Goal: Contribute content: Add original content to the website for others to see

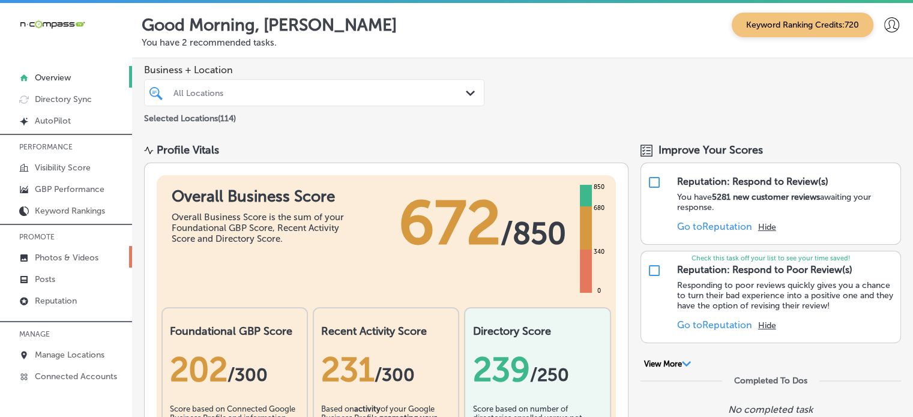
click at [81, 254] on p "Photos & Videos" at bounding box center [67, 258] width 64 height 10
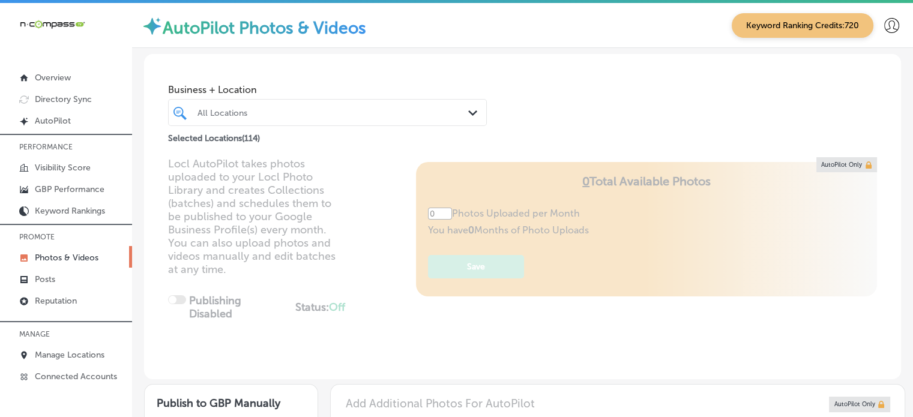
type input "5"
click at [292, 122] on div "All Locations Path Created with Sketch." at bounding box center [327, 112] width 319 height 27
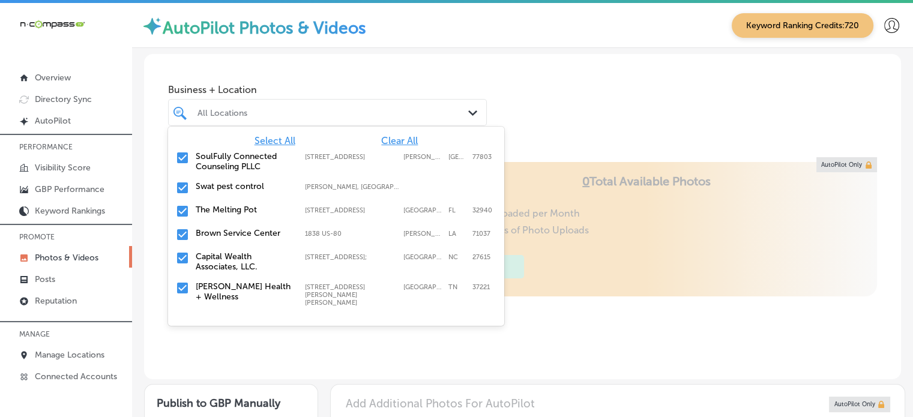
click at [404, 141] on span "Clear All" at bounding box center [399, 140] width 37 height 11
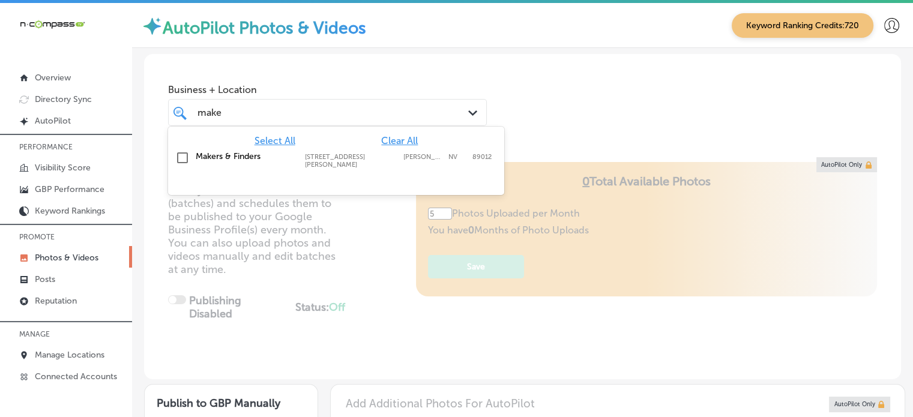
click at [337, 154] on label "[STREET_ADDRESS][PERSON_NAME]" at bounding box center [351, 161] width 92 height 16
type input "make"
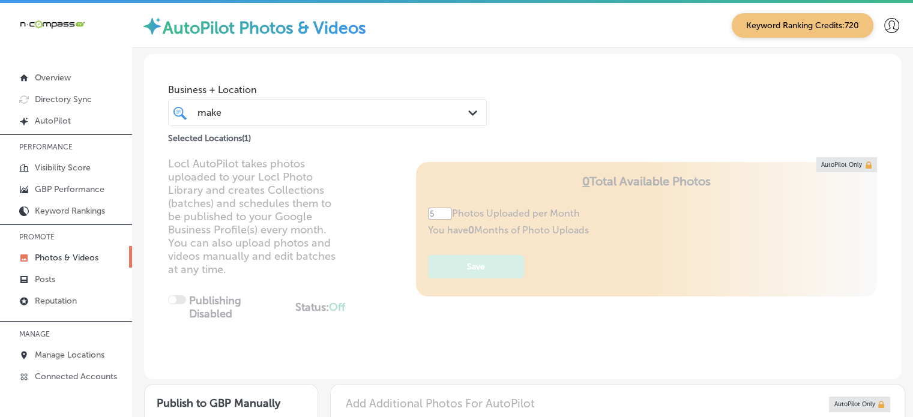
click at [599, 81] on div "Business + Location make make Path Created with Sketch. Selected Locations ( 1 )" at bounding box center [522, 99] width 757 height 91
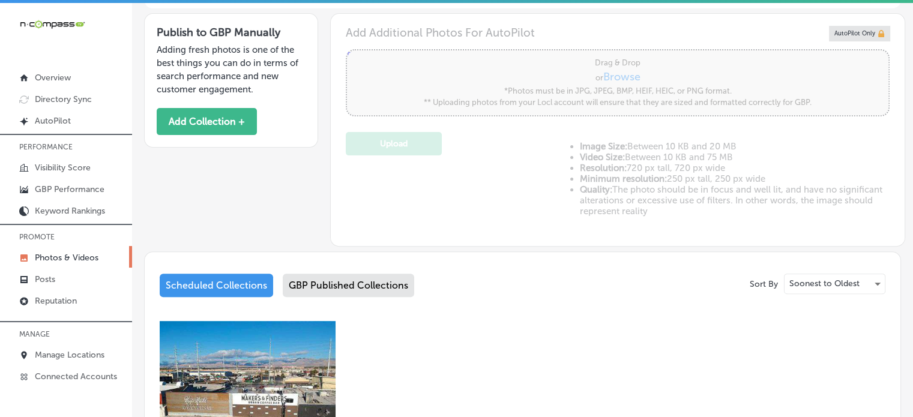
scroll to position [370, 0]
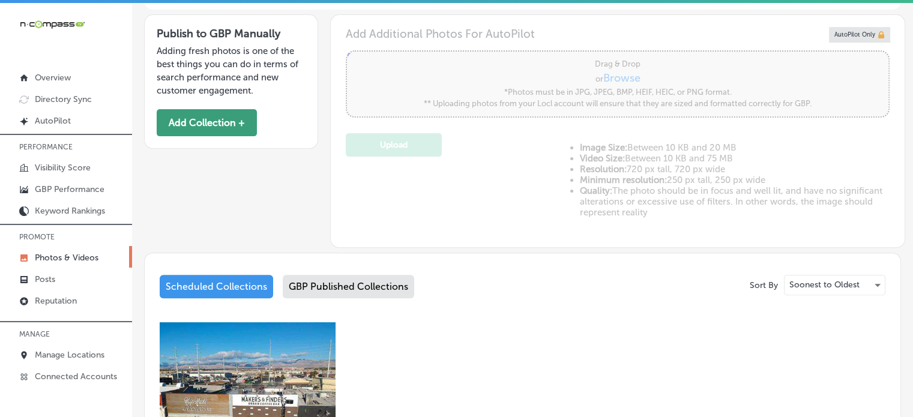
click at [203, 127] on button "Add Collection +" at bounding box center [207, 122] width 100 height 27
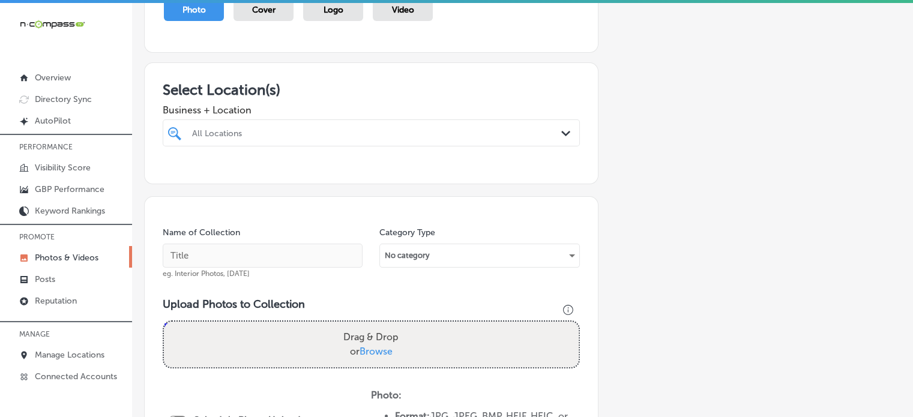
scroll to position [149, 0]
click at [345, 139] on div at bounding box center [353, 134] width 325 height 16
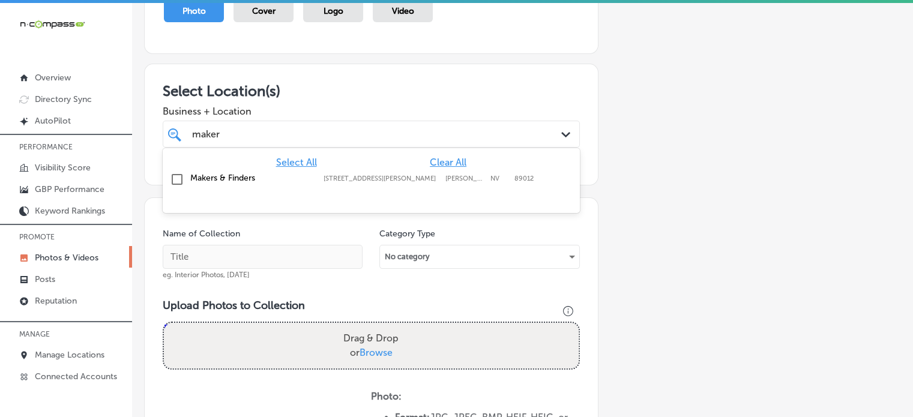
click at [237, 183] on div "Makers & Finders [STREET_ADDRESS][PERSON_NAME][PERSON_NAME] [STREET_ADDRESS][PE…" at bounding box center [372, 180] width 408 height 19
type input "maker"
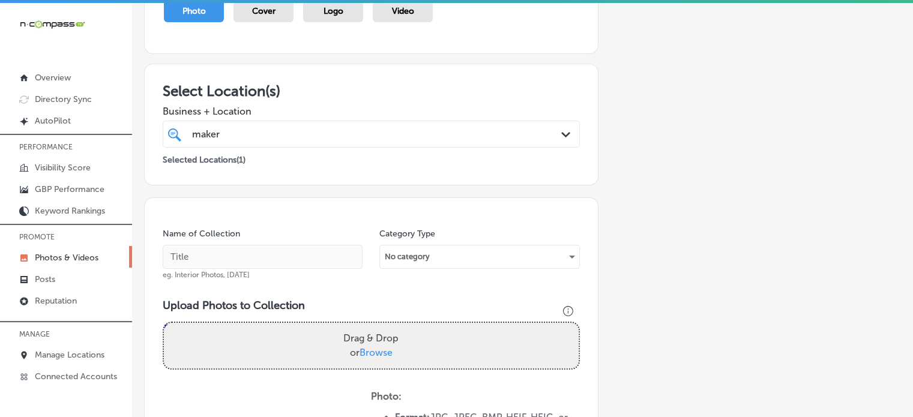
click at [324, 232] on div "Name of Collection eg. Interior Photos, [DATE]" at bounding box center [263, 254] width 200 height 52
click at [307, 253] on input "text" at bounding box center [263, 257] width 200 height 24
paste input "Best brunch specials near me"
type input "Best brunch specials near me"
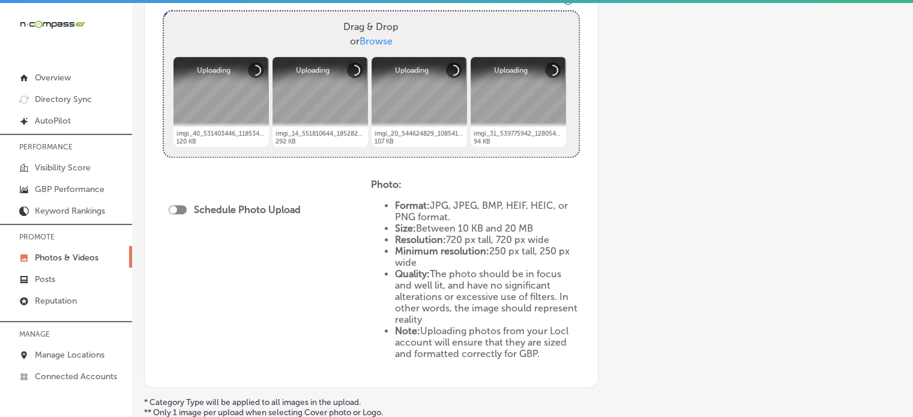
scroll to position [480, 0]
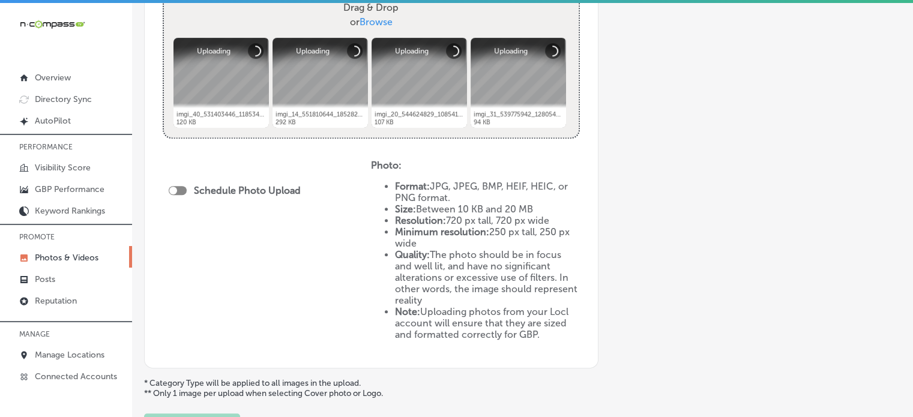
click at [183, 194] on div "Schedule Photo Upload" at bounding box center [238, 190] width 138 height 11
click at [181, 190] on div at bounding box center [178, 190] width 18 height 9
checkbox input "true"
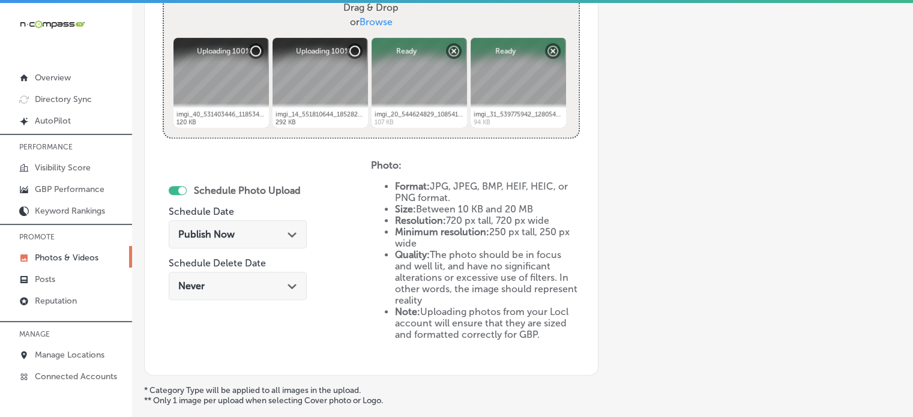
click at [255, 235] on div "Publish Now Path Created with Sketch." at bounding box center [237, 234] width 119 height 11
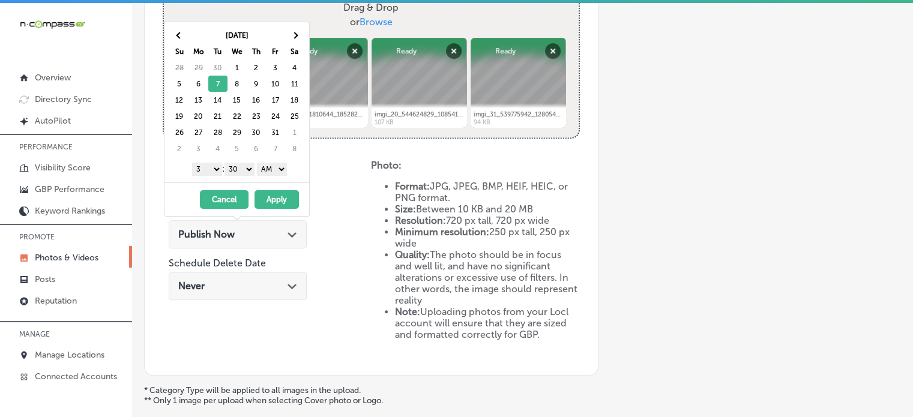
click at [214, 169] on select "1 2 3 4 5 6 7 8 9 10 11 12" at bounding box center [207, 169] width 30 height 13
drag, startPoint x: 244, startPoint y: 165, endPoint x: 244, endPoint y: 177, distance: 12.0
click at [244, 177] on div "[DATE] Su Mo Tu We Th Fr Sa 28 29 30 1 2 3 4 5 6 7 8 9 10 11 12 13 14 15 16 17 …" at bounding box center [237, 102] width 145 height 160
click at [271, 171] on select "AM PM" at bounding box center [272, 169] width 30 height 13
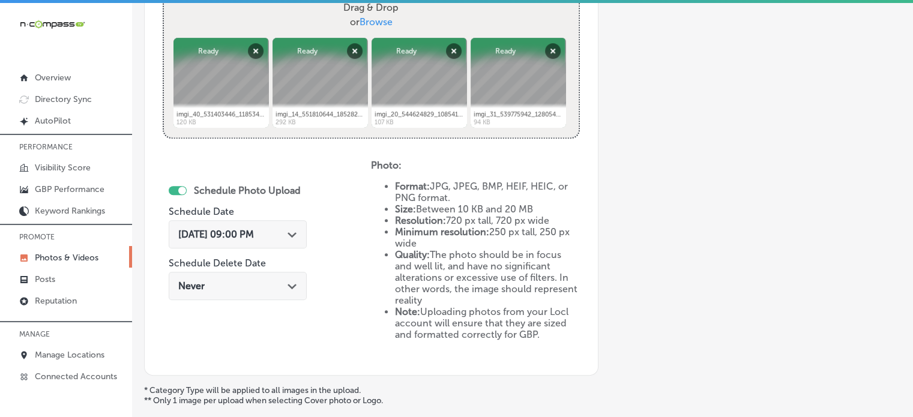
click at [285, 219] on div "[DATE] 09:00 PM Path Created with Sketch." at bounding box center [238, 237] width 138 height 40
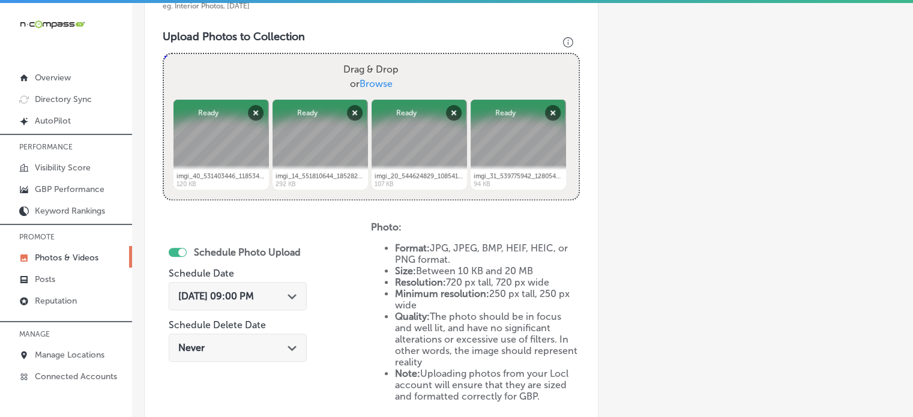
scroll to position [417, 0]
click at [250, 117] on button "Remove" at bounding box center [256, 114] width 16 height 16
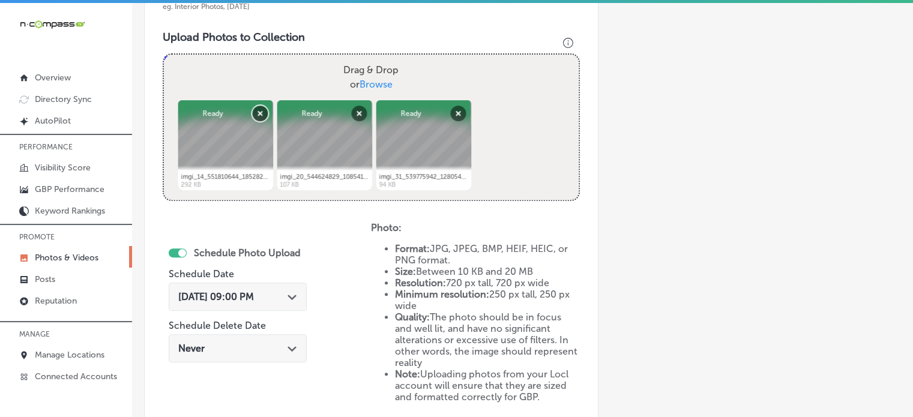
click at [252, 117] on button "Remove" at bounding box center [260, 114] width 16 height 16
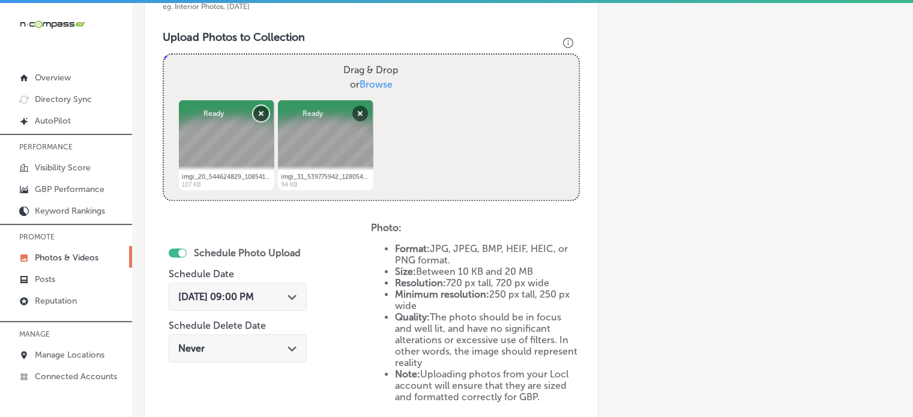
click at [253, 117] on button "Remove" at bounding box center [261, 114] width 16 height 16
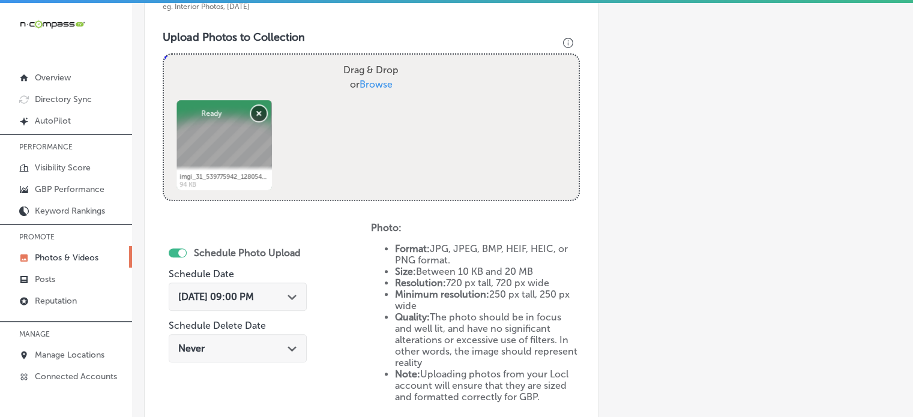
click at [251, 117] on button "Remove" at bounding box center [259, 114] width 16 height 16
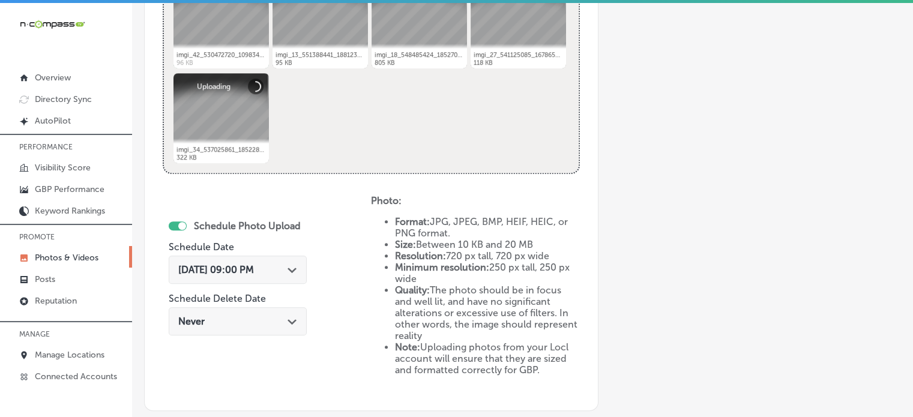
scroll to position [540, 0]
click at [276, 313] on div "Never Path Created with Sketch." at bounding box center [238, 321] width 138 height 28
click at [337, 217] on div "Schedule Photo Upload Schedule Date [DATE] 09:00 PM Path Created with Sketch. S…" at bounding box center [267, 294] width 208 height 198
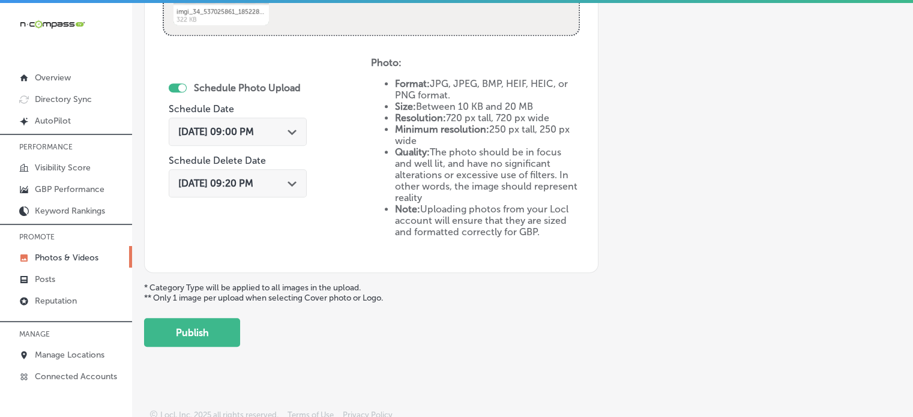
scroll to position [680, 0]
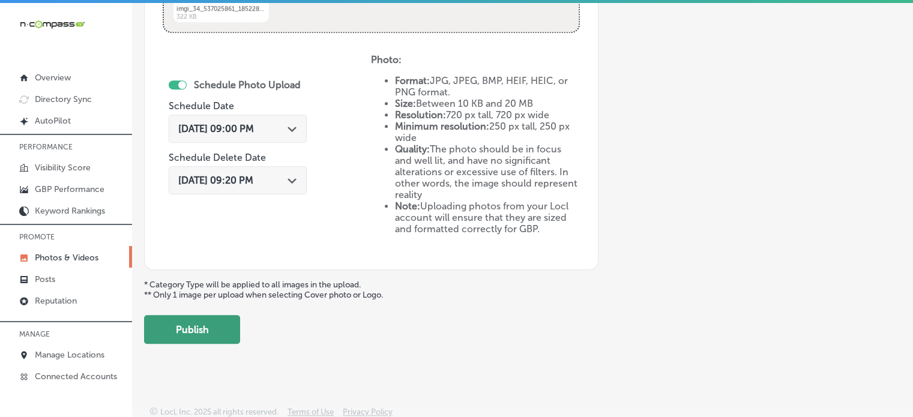
click at [207, 319] on button "Publish" at bounding box center [192, 329] width 96 height 29
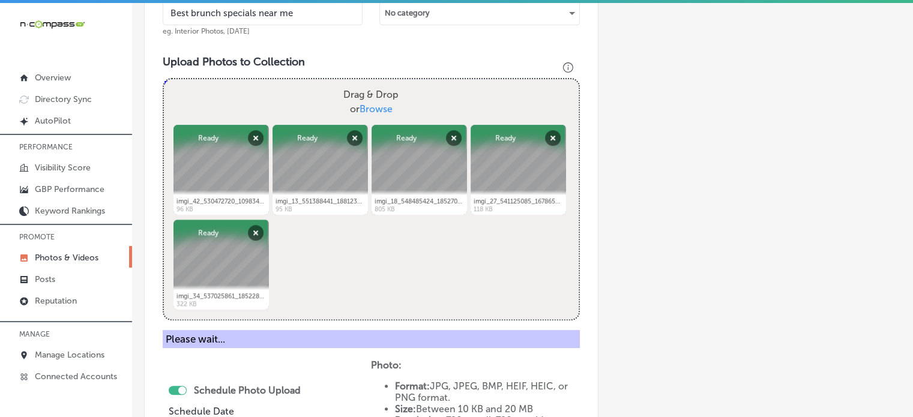
scroll to position [392, 0]
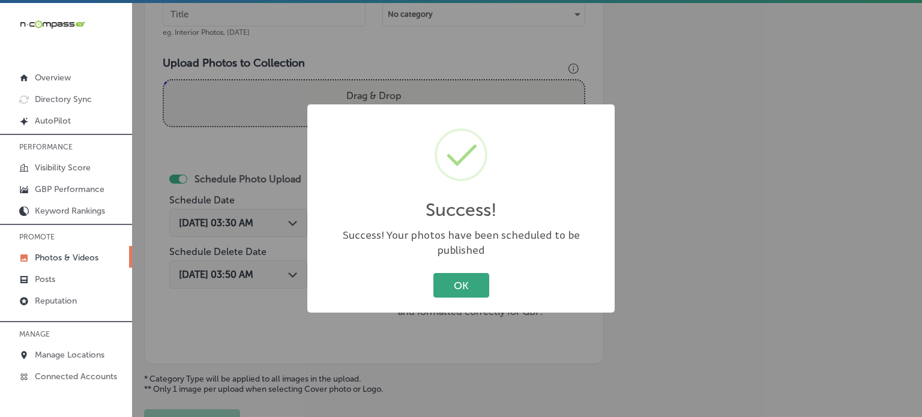
click at [467, 286] on button "OK" at bounding box center [462, 285] width 56 height 25
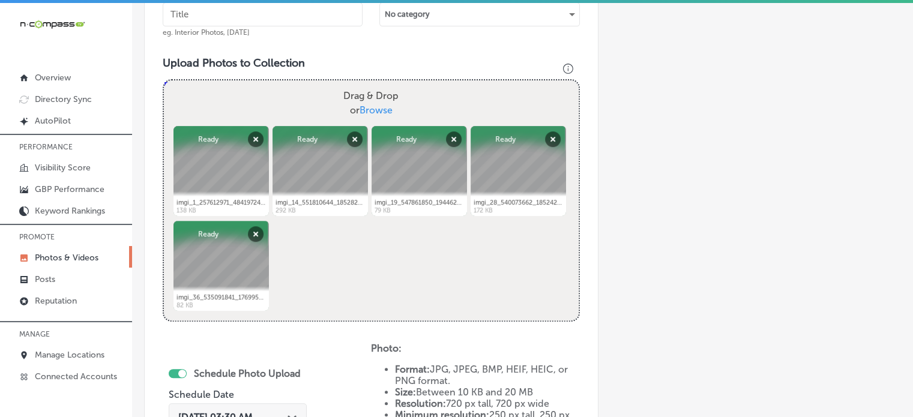
click at [294, 14] on input "text" at bounding box center [263, 14] width 200 height 24
paste input "$3 latte [DATE] [GEOGRAPHIC_DATA]"
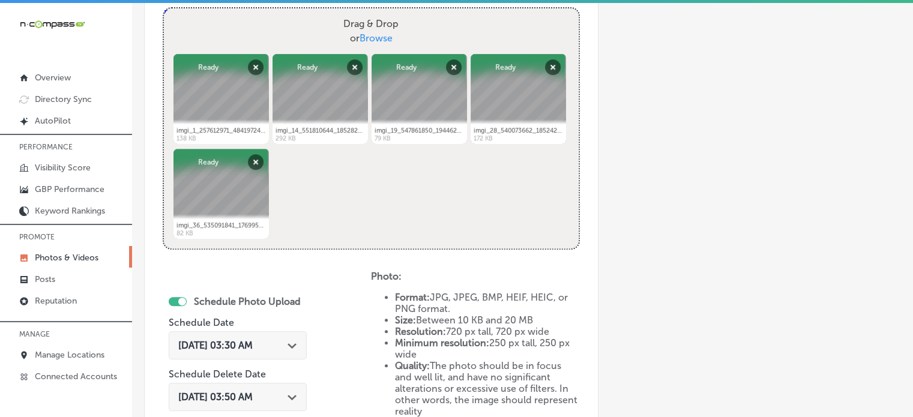
scroll to position [483, 0]
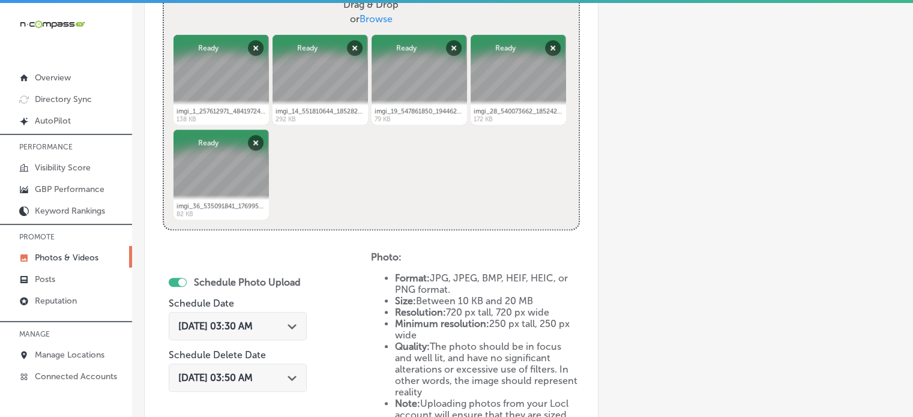
type input "$3 latte [DATE] [GEOGRAPHIC_DATA]"
click at [289, 334] on div "[DATE] 03:30 AM Path Created with Sketch." at bounding box center [238, 326] width 138 height 28
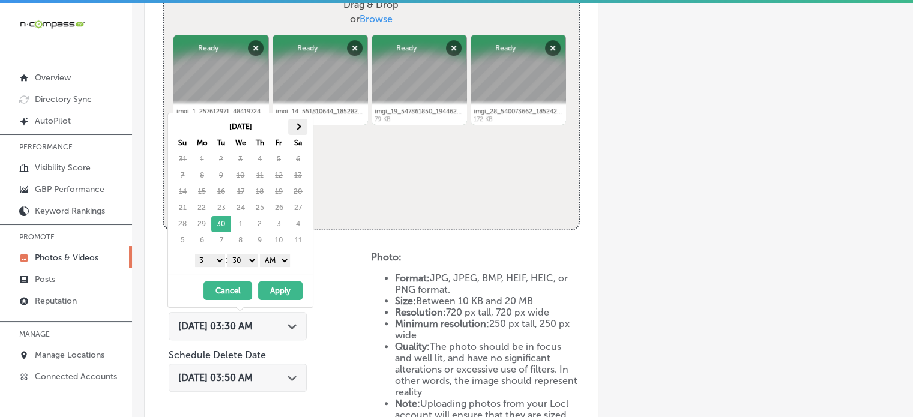
click at [300, 123] on th at bounding box center [297, 127] width 19 height 16
drag, startPoint x: 218, startPoint y: 259, endPoint x: 201, endPoint y: 201, distance: 60.0
click at [201, 201] on div "[DATE] Su Mo Tu We Th Fr Sa 28 29 30 1 2 3 4 5 6 7 8 9 10 11 12 13 14 15 16 17 …" at bounding box center [240, 193] width 145 height 160
click at [237, 254] on select "00 10 20 30 40 50" at bounding box center [243, 260] width 30 height 13
click at [280, 261] on select "AM PM" at bounding box center [275, 260] width 30 height 13
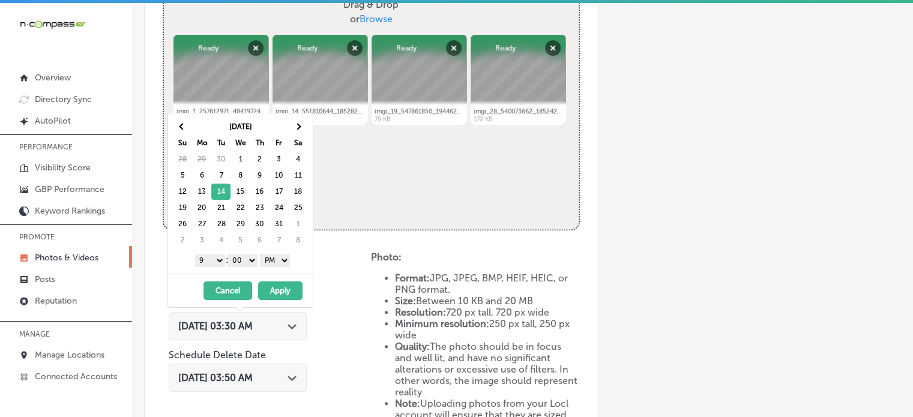
click at [280, 283] on button "Apply" at bounding box center [280, 291] width 44 height 19
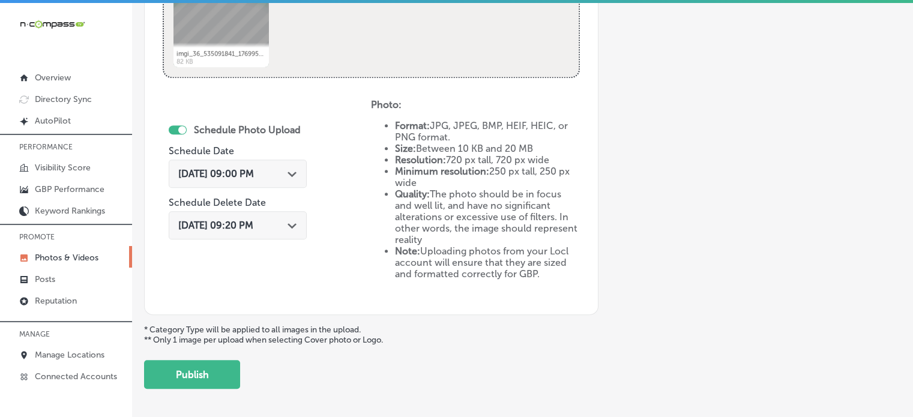
scroll to position [639, 0]
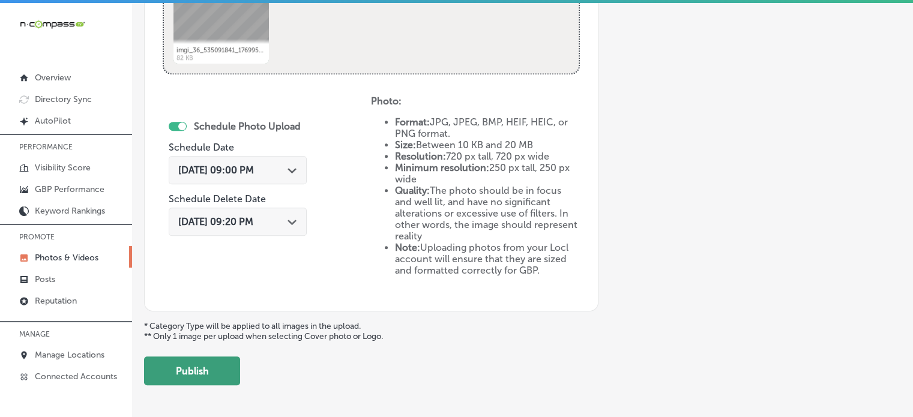
click at [203, 365] on button "Publish" at bounding box center [192, 371] width 96 height 29
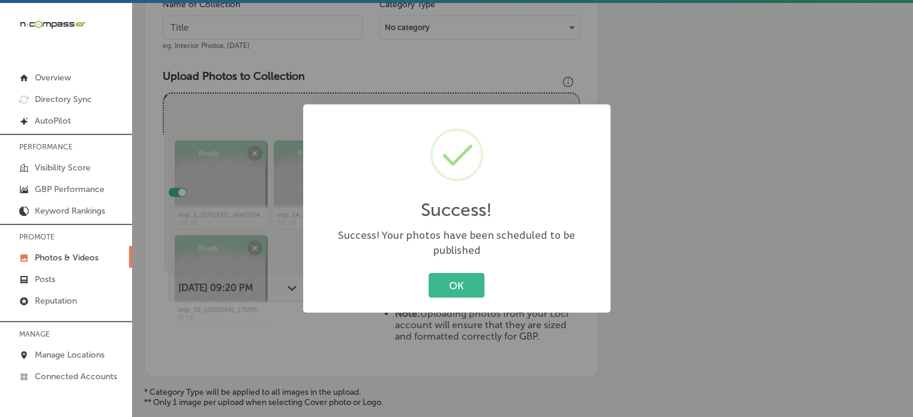
scroll to position [368, 0]
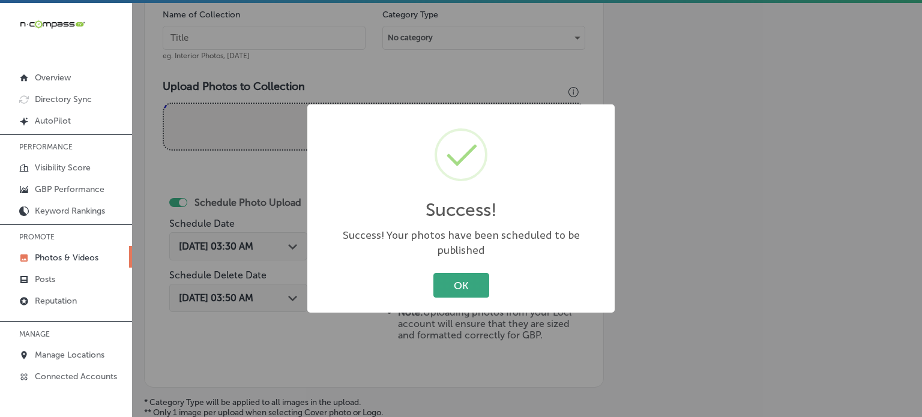
click at [455, 273] on button "OK" at bounding box center [462, 285] width 56 height 25
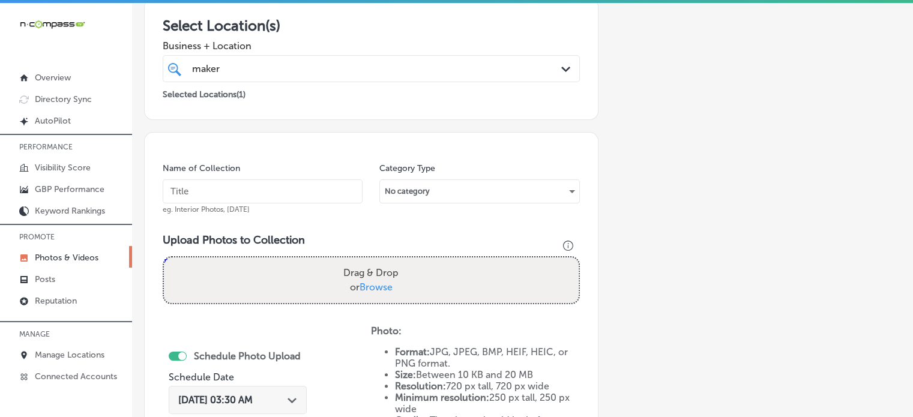
scroll to position [214, 0]
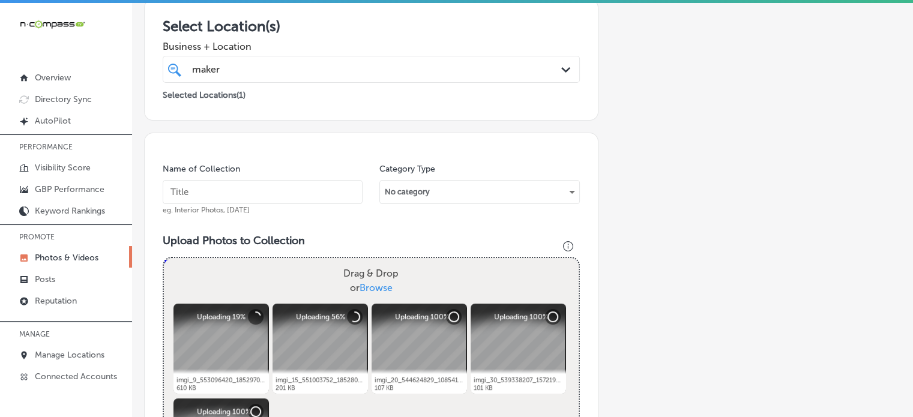
click at [271, 192] on input "text" at bounding box center [263, 192] width 200 height 24
paste input "Latin comfort food brunch [GEOGRAPHIC_DATA]"
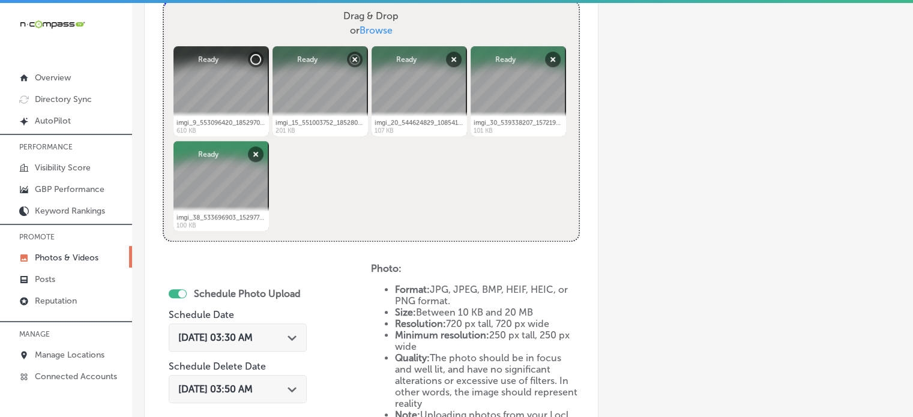
scroll to position [482, 0]
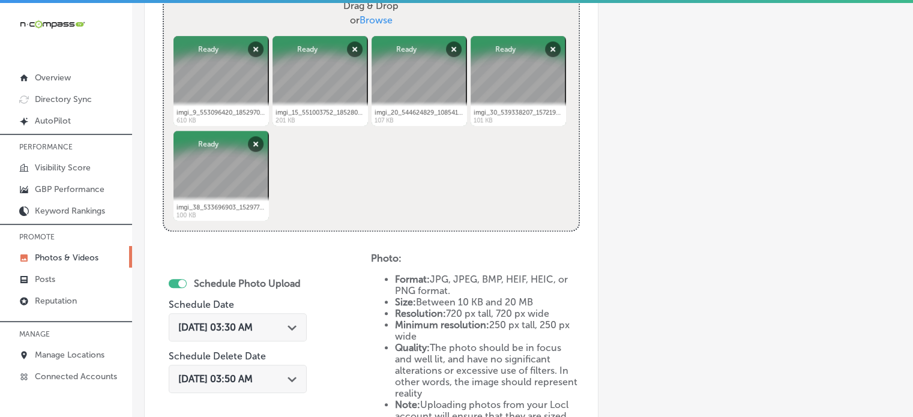
type input "Latin comfort food brunch [GEOGRAPHIC_DATA]"
click at [253, 326] on span "[DATE] 03:30 AM" at bounding box center [215, 327] width 74 height 11
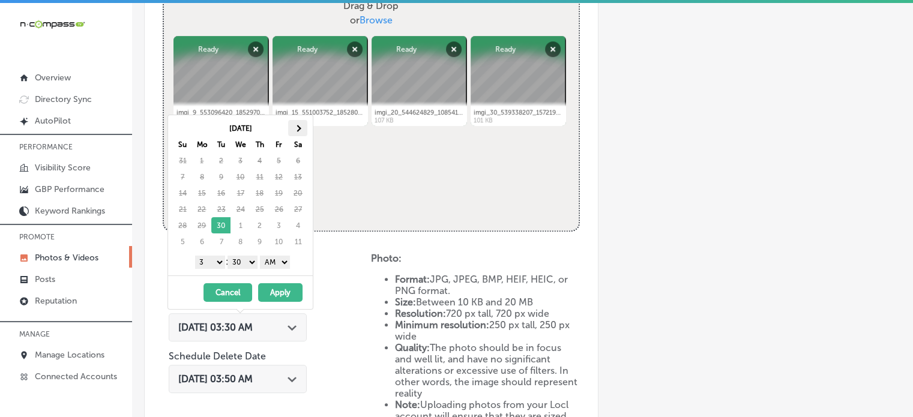
click at [298, 129] on span at bounding box center [298, 128] width 7 height 7
click at [214, 262] on select "1 2 3 4 5 6 7 8 9 10 11 12" at bounding box center [210, 262] width 30 height 13
drag, startPoint x: 236, startPoint y: 261, endPoint x: 244, endPoint y: 277, distance: 18.5
click at [244, 277] on div "[DATE] Su Mo Tu We Th Fr Sa 28 29 30 1 2 3 4 5 6 7 8 9 10 11 12 13 14 15 16 17 …" at bounding box center [241, 212] width 146 height 195
click at [277, 265] on select "AM PM" at bounding box center [275, 262] width 30 height 13
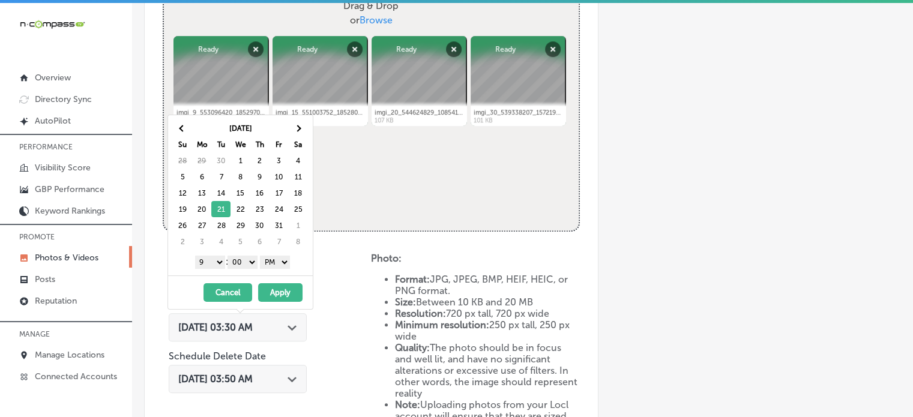
click at [285, 290] on button "Apply" at bounding box center [280, 292] width 44 height 19
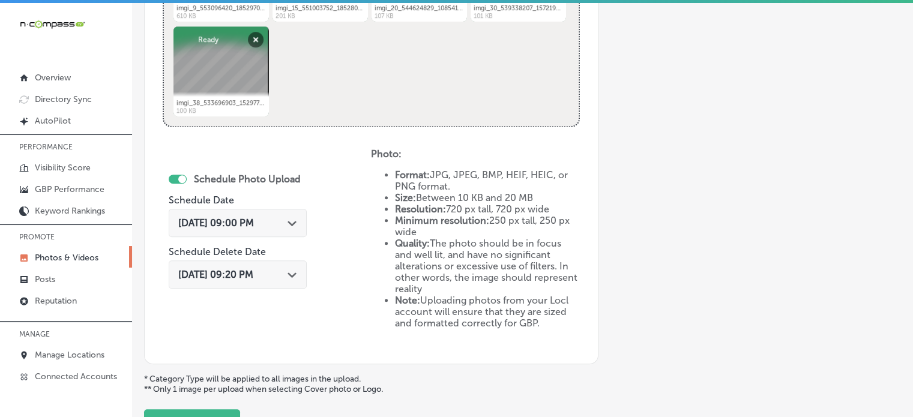
scroll to position [646, 0]
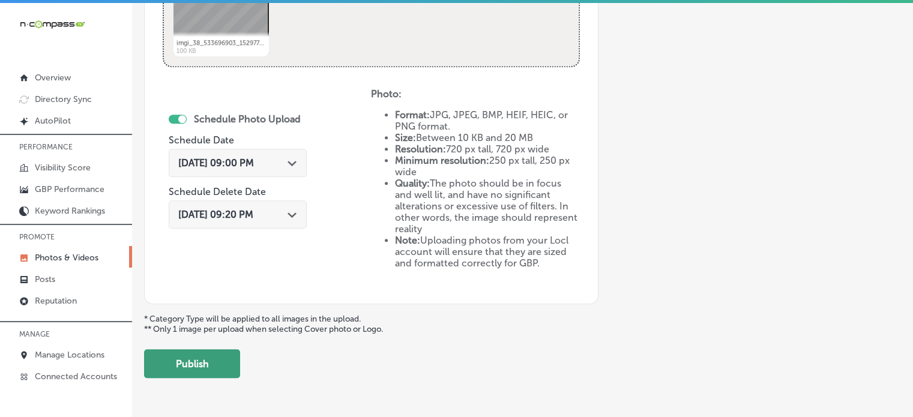
click at [200, 370] on button "Publish" at bounding box center [192, 363] width 96 height 29
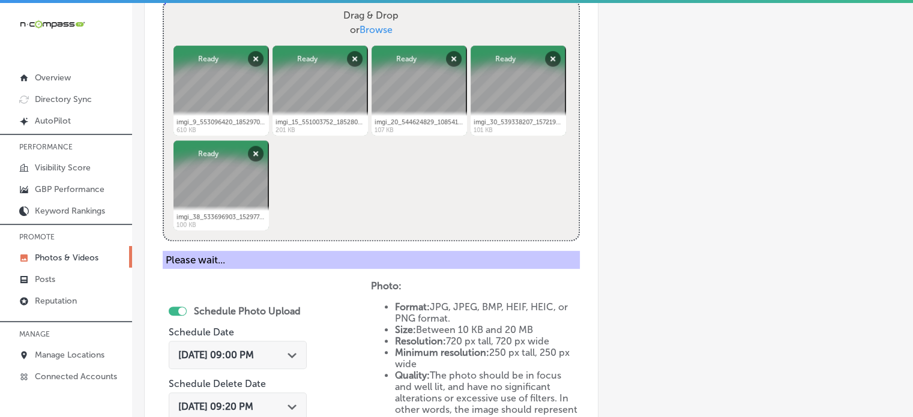
scroll to position [389, 0]
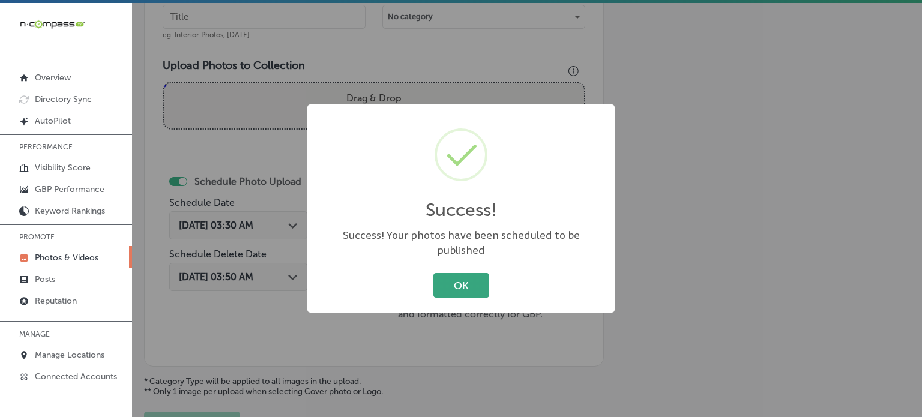
click at [444, 281] on button "OK" at bounding box center [462, 285] width 56 height 25
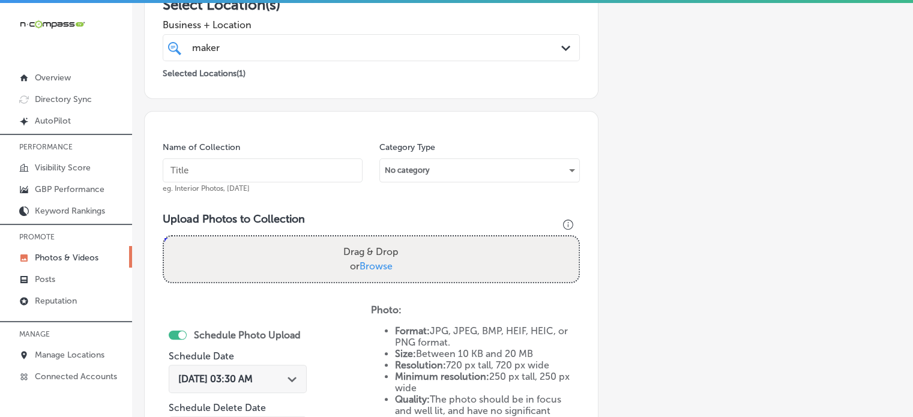
scroll to position [234, 0]
click at [283, 171] on input "text" at bounding box center [263, 172] width 200 height 24
paste input "Empanada flight brunch [GEOGRAPHIC_DATA]"
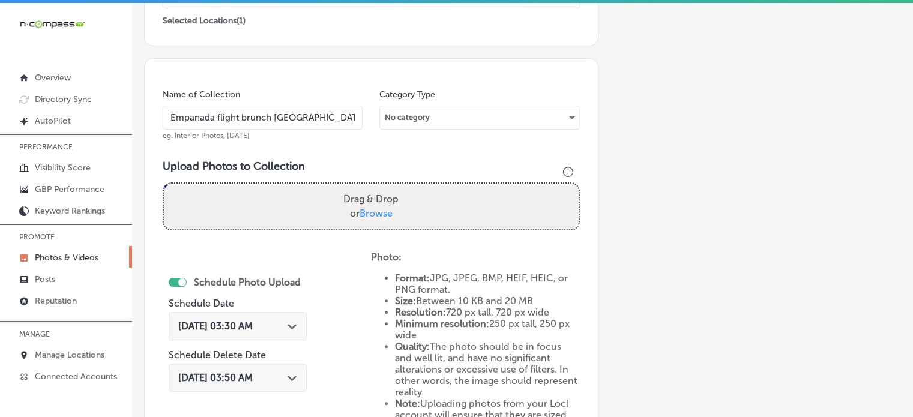
scroll to position [292, 0]
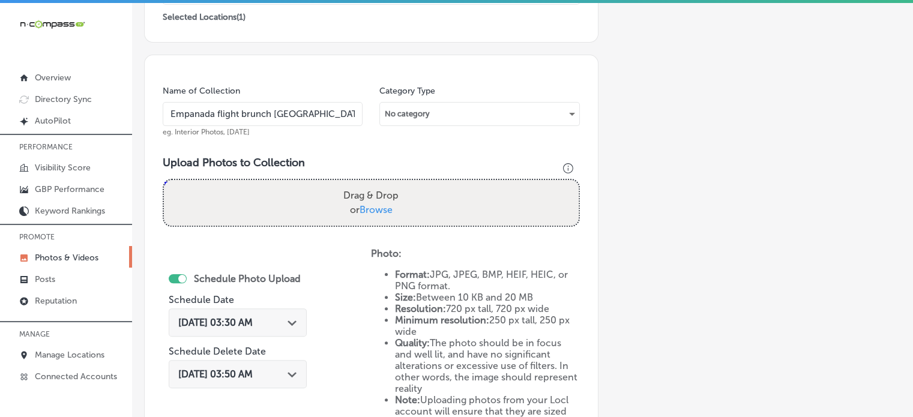
type input "Empanada flight brunch [GEOGRAPHIC_DATA]"
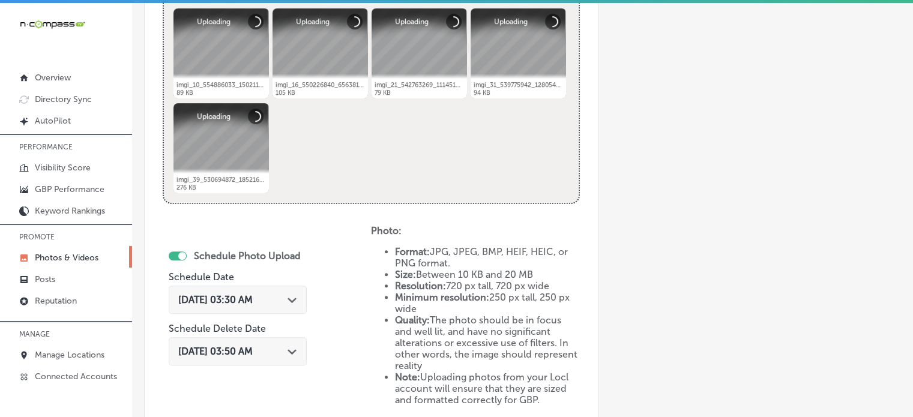
scroll to position [512, 0]
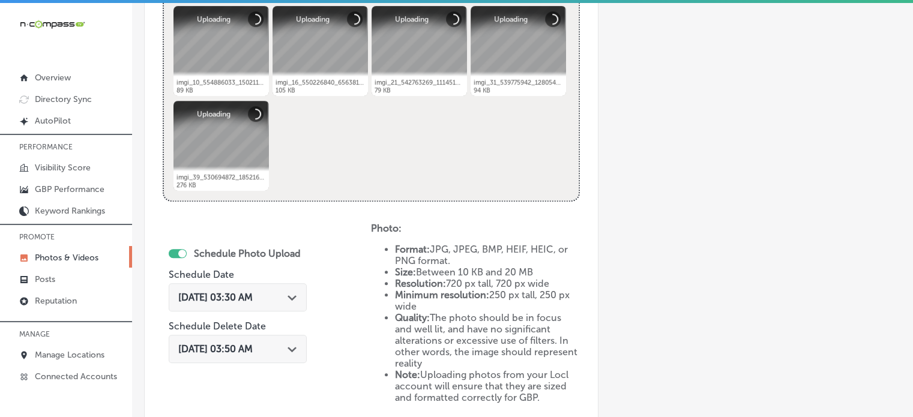
click at [281, 293] on div "[DATE] 03:30 AM Path Created with Sketch." at bounding box center [237, 297] width 119 height 11
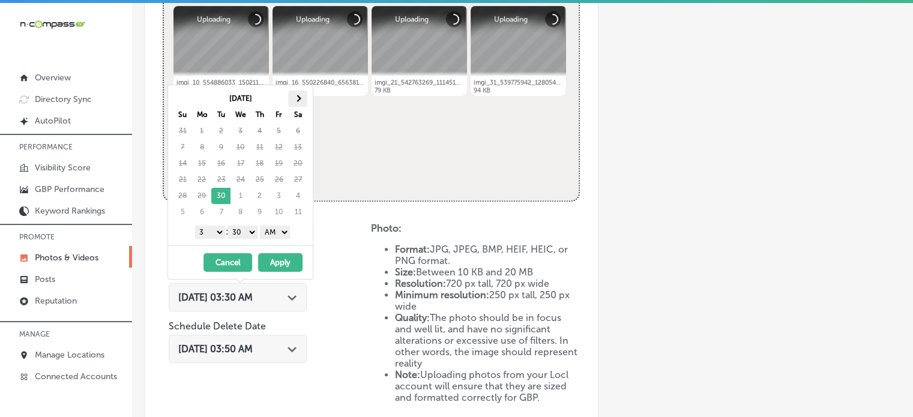
click at [300, 101] on th at bounding box center [297, 99] width 19 height 16
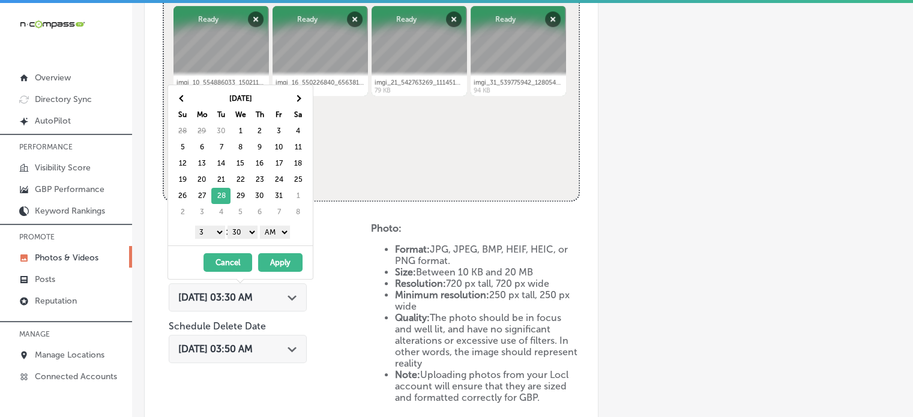
click at [214, 234] on select "1 2 3 4 5 6 7 8 9 10 11 12" at bounding box center [210, 232] width 30 height 13
click at [242, 234] on select "00 10 20 30 40 50" at bounding box center [243, 232] width 30 height 13
click at [274, 233] on select "AM PM" at bounding box center [275, 232] width 30 height 13
click at [285, 262] on button "Apply" at bounding box center [280, 262] width 44 height 19
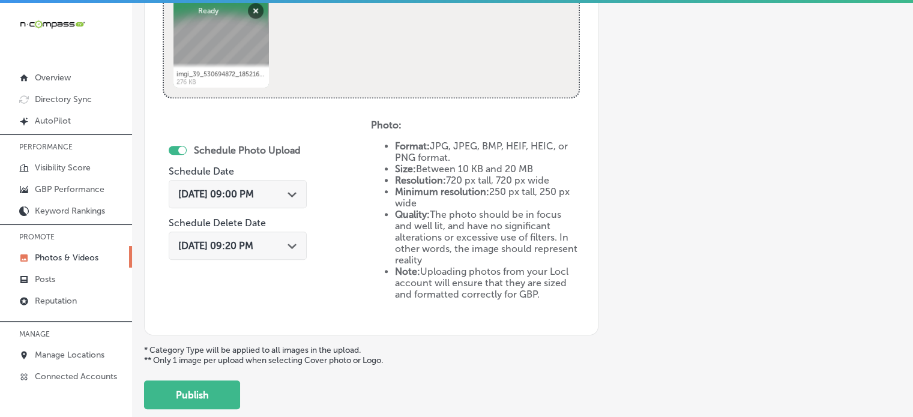
scroll to position [680, 0]
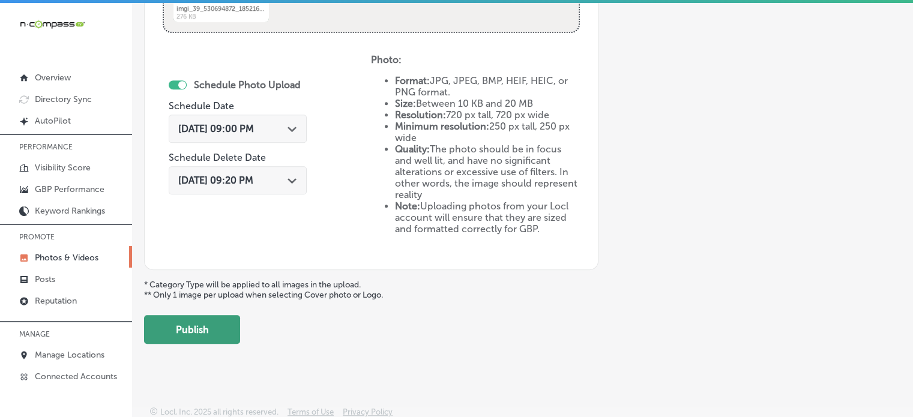
click at [219, 316] on button "Publish" at bounding box center [192, 329] width 96 height 29
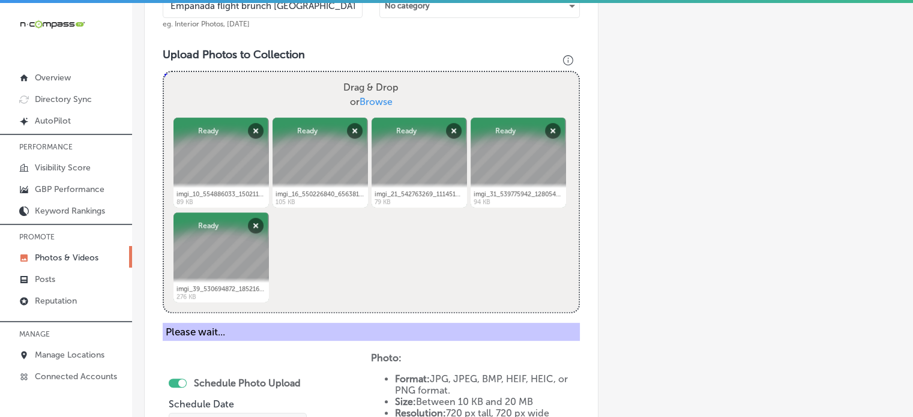
scroll to position [399, 0]
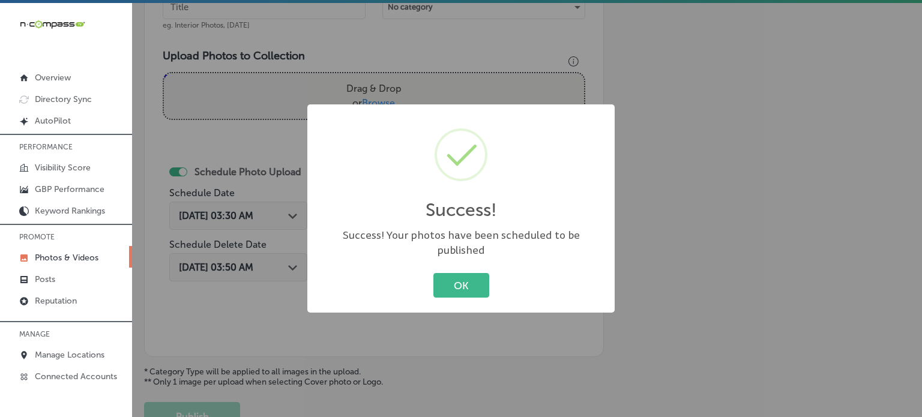
click at [366, 222] on div "Success! ×" at bounding box center [460, 172] width 283 height 112
click at [450, 277] on button "OK" at bounding box center [462, 285] width 56 height 25
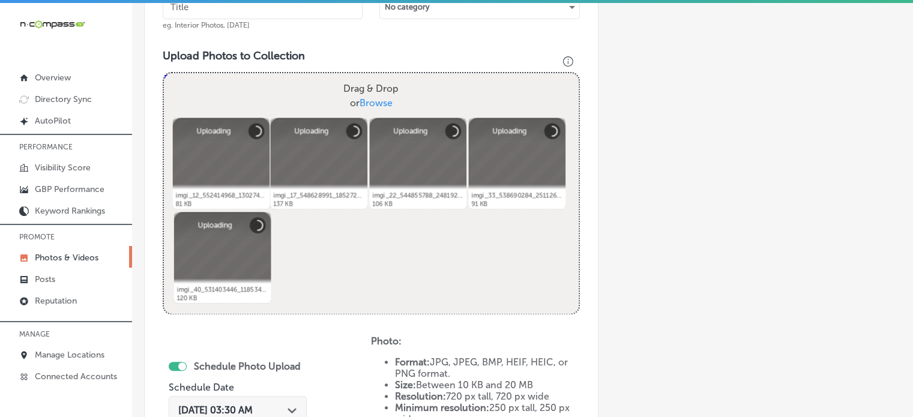
scroll to position [355, 0]
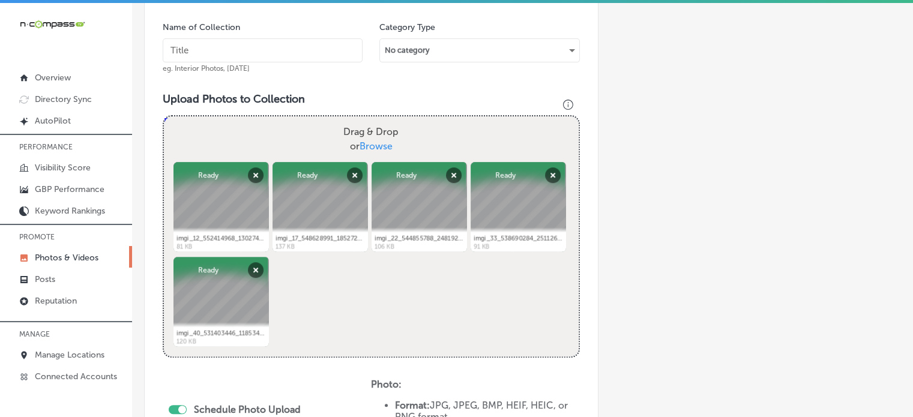
click at [279, 47] on input "text" at bounding box center [263, 50] width 200 height 24
paste input "Smoked lox bagel near me"
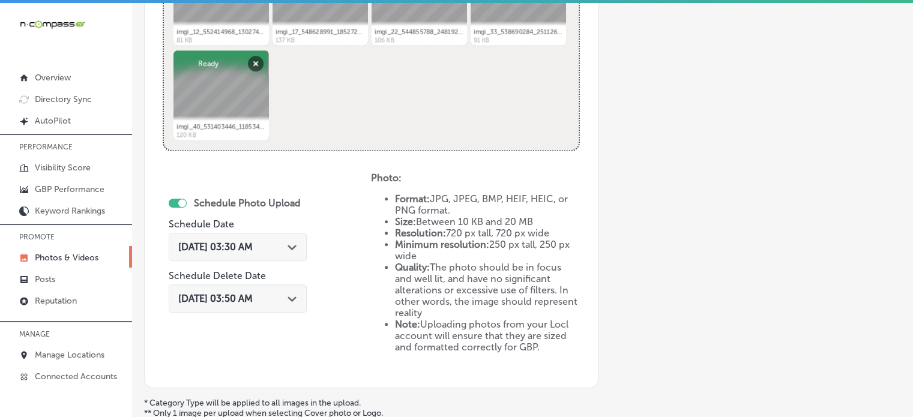
scroll to position [567, 0]
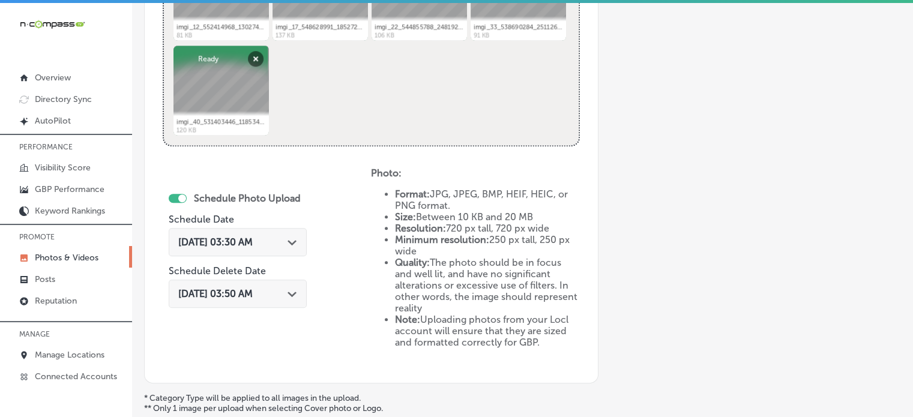
type input "Smoked lox bagel near me"
click at [284, 248] on div "[DATE] 03:30 AM Path Created with Sketch." at bounding box center [238, 242] width 138 height 28
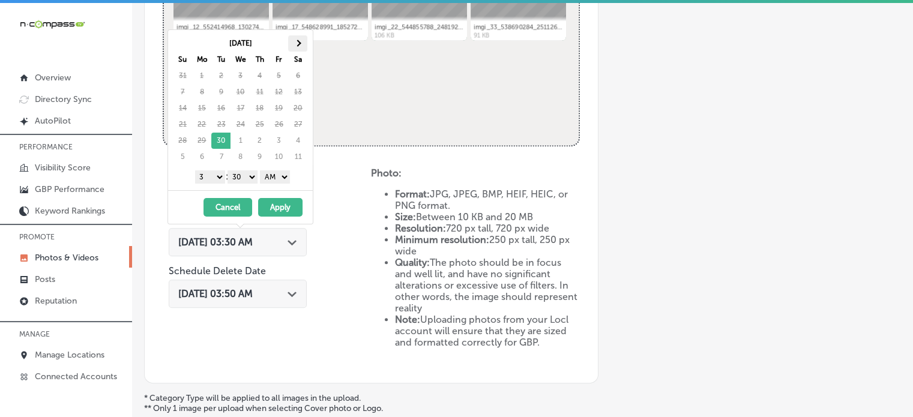
click at [292, 45] on th at bounding box center [297, 43] width 19 height 16
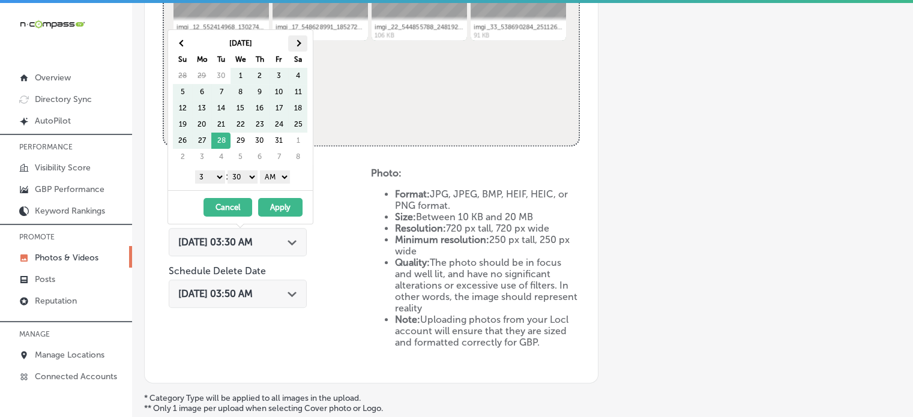
click at [295, 43] on span at bounding box center [298, 43] width 7 height 7
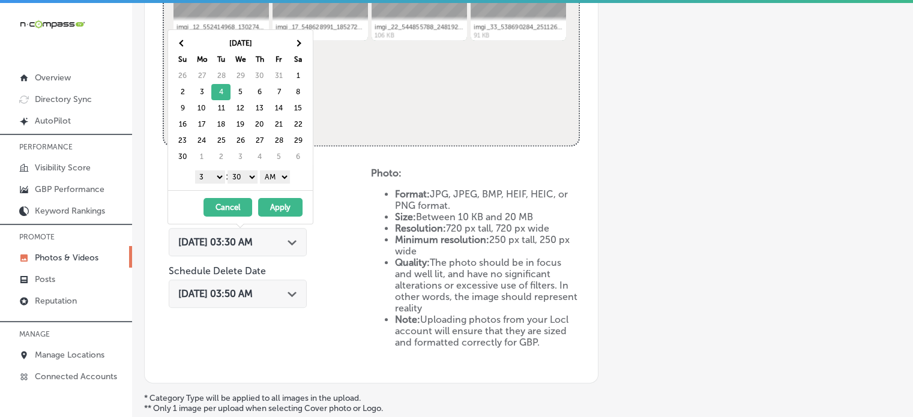
click at [211, 180] on select "1 2 3 4 5 6 7 8 9 10 11 12" at bounding box center [210, 177] width 30 height 13
click at [243, 173] on select "00 10 20 30 40 50" at bounding box center [243, 177] width 30 height 13
drag, startPoint x: 274, startPoint y: 178, endPoint x: 276, endPoint y: 199, distance: 20.5
click at [276, 199] on div "[DATE] Su Mo Tu We Th Fr Sa 26 27 28 29 30 31 1 2 3 4 5 6 7 8 9 10 11 12 13 14 …" at bounding box center [241, 126] width 146 height 195
click at [281, 206] on button "Apply" at bounding box center [280, 207] width 44 height 19
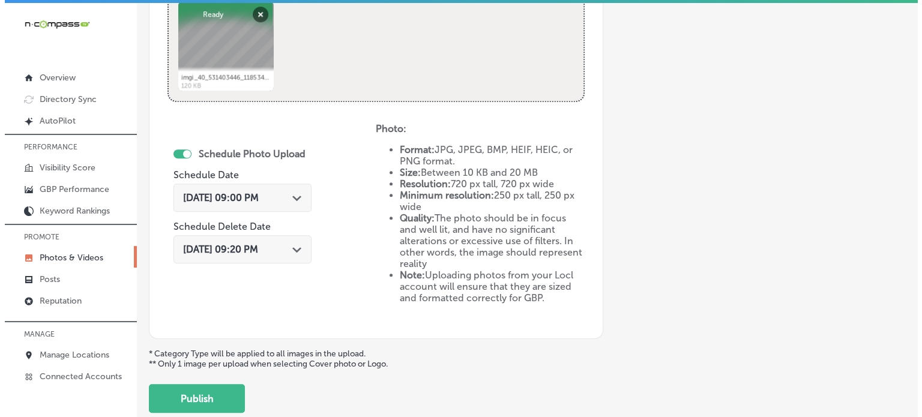
scroll to position [614, 0]
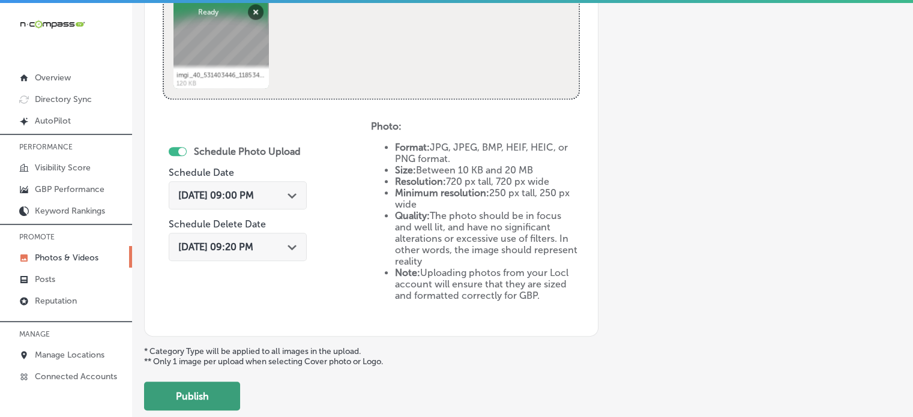
click at [208, 391] on button "Publish" at bounding box center [192, 396] width 96 height 29
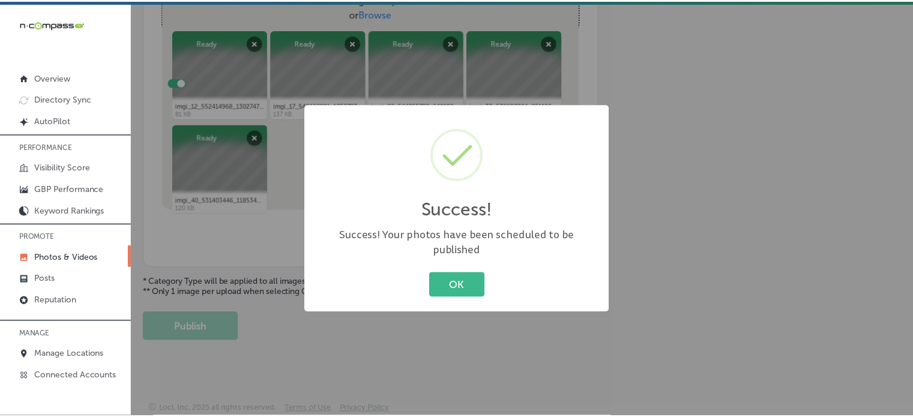
scroll to position [486, 0]
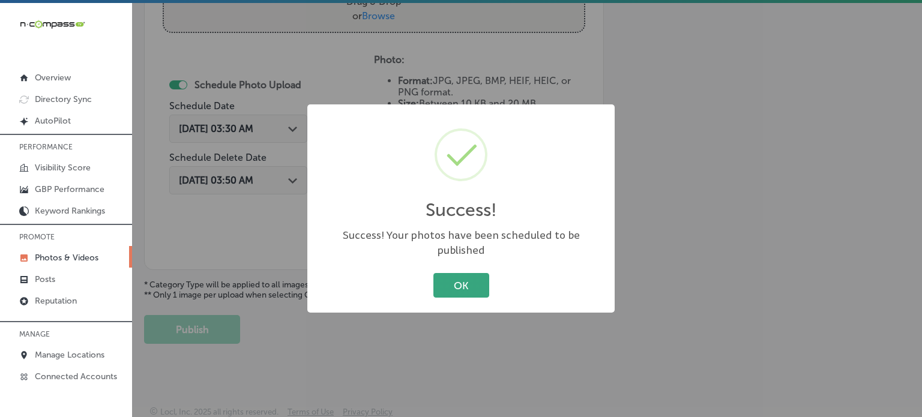
click at [452, 277] on button "OK" at bounding box center [462, 285] width 56 height 25
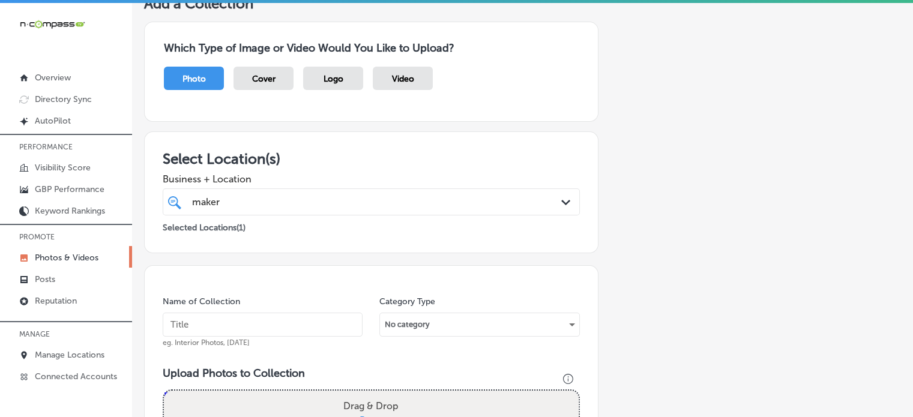
scroll to position [0, 0]
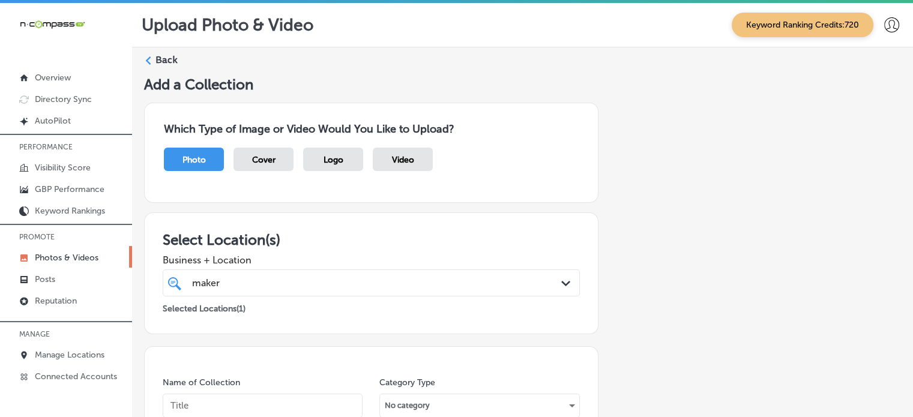
click at [156, 57] on label "Back" at bounding box center [167, 59] width 22 height 13
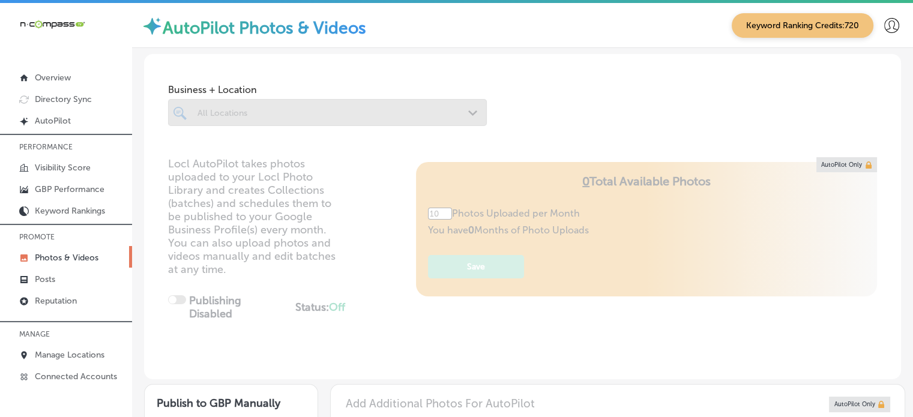
type input "5"
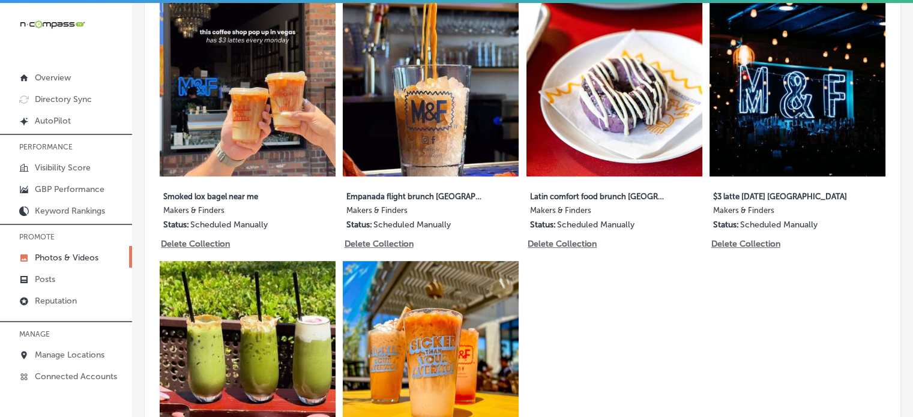
scroll to position [687, 0]
